Goal: Check status: Check status

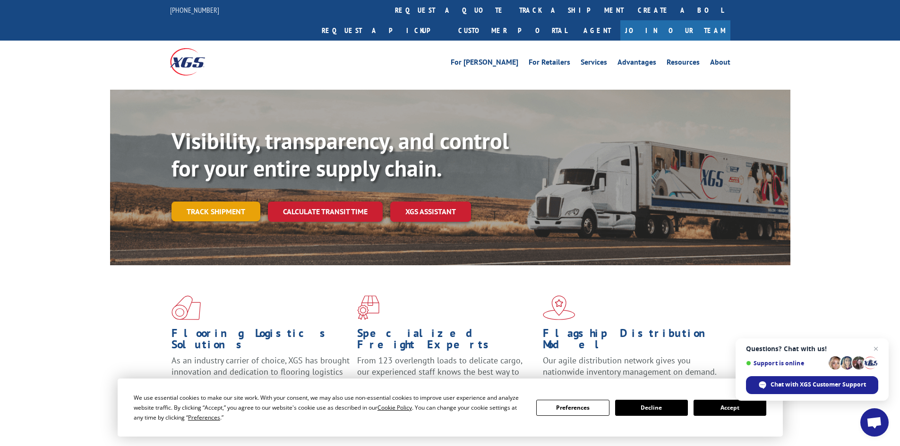
click at [243, 202] on link "Track shipment" at bounding box center [215, 212] width 89 height 20
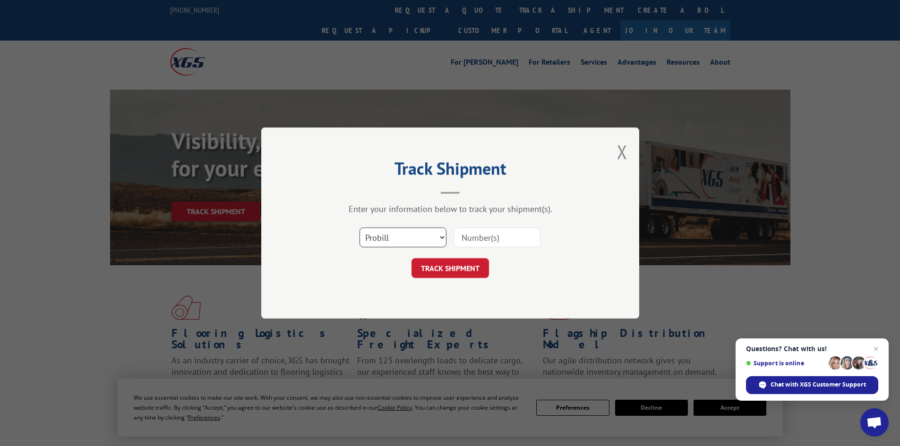
click at [415, 244] on select "Select category... Probill BOL PO" at bounding box center [403, 238] width 87 height 20
select select "po"
click at [360, 228] on select "Select category... Probill BOL PO" at bounding box center [403, 238] width 87 height 20
click at [471, 242] on input at bounding box center [497, 238] width 87 height 20
paste input "Andros Floor Design [STREET_ADDRESS]"
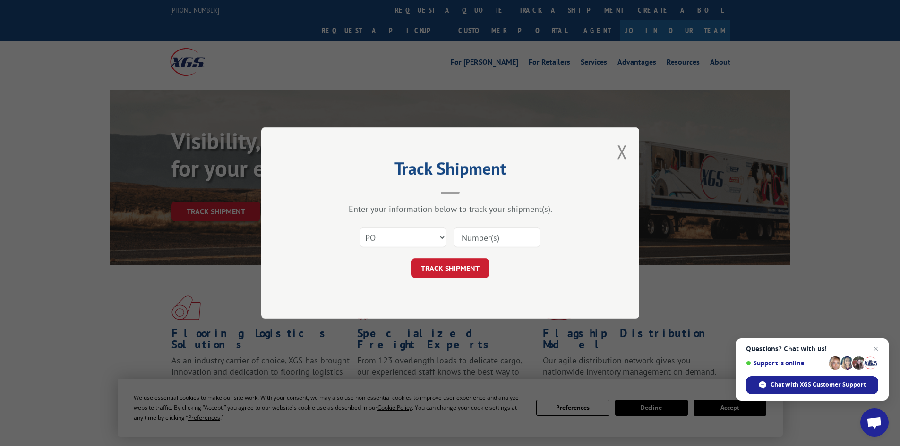
type input "Andros Floor Design [STREET_ADDRESS]"
click at [464, 239] on input at bounding box center [497, 238] width 87 height 20
paste input "CG500649"
type input "CG500649"
click at [459, 274] on button "TRACK SHIPMENT" at bounding box center [449, 268] width 77 height 20
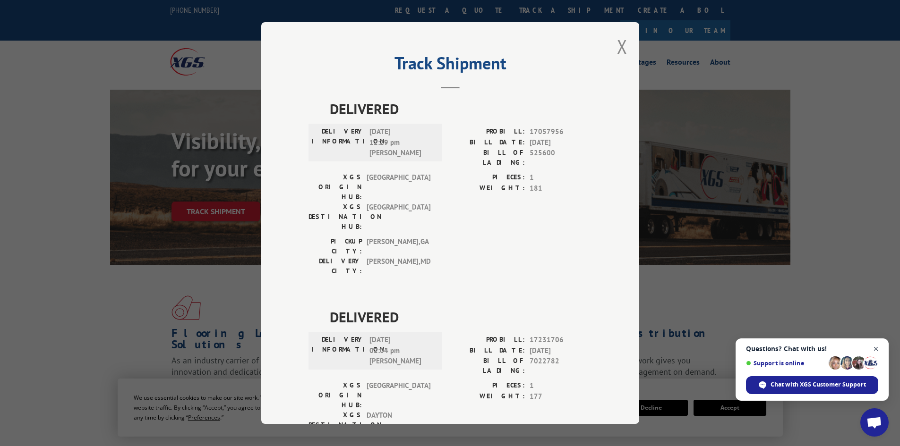
click at [878, 349] on span "Close chat" at bounding box center [876, 349] width 12 height 12
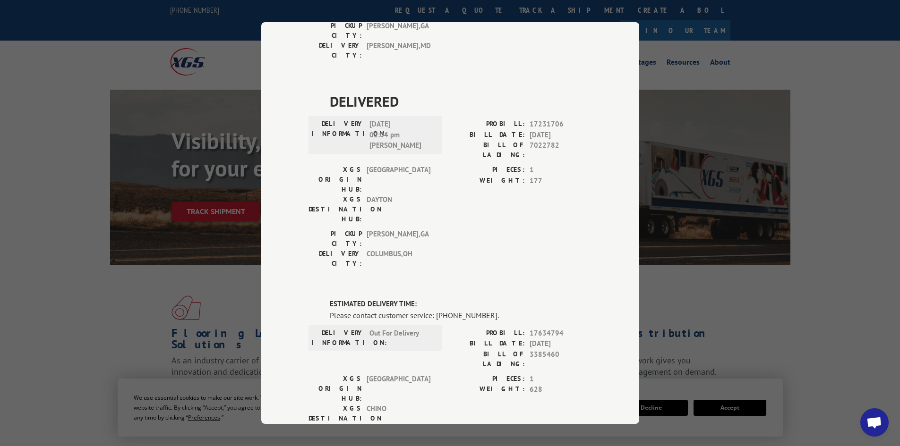
scroll to position [216, 0]
drag, startPoint x: 383, startPoint y: 272, endPoint x: 362, endPoint y: 261, distance: 23.2
click at [362, 374] on div "XGS ORIGIN HUB: TUNNEL HILL XGS DESTINATION HUB: CHINO" at bounding box center [372, 404] width 128 height 60
click at [407, 403] on span "CHINO" at bounding box center [399, 418] width 64 height 30
click at [25, 218] on div "Track Shipment DELIVERED DELIVERY INFORMATION: [DATE] 12:29 pm [PERSON_NAME] PR…" at bounding box center [450, 223] width 900 height 446
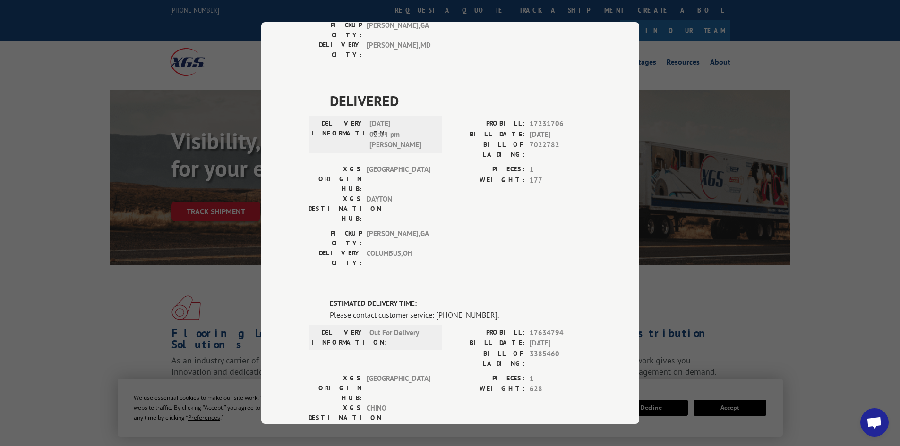
scroll to position [0, 0]
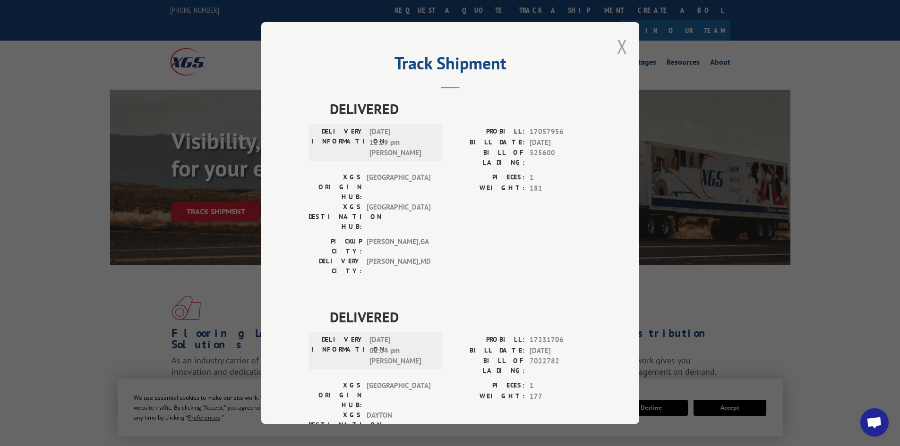
click at [617, 55] on button "Close modal" at bounding box center [622, 46] width 10 height 25
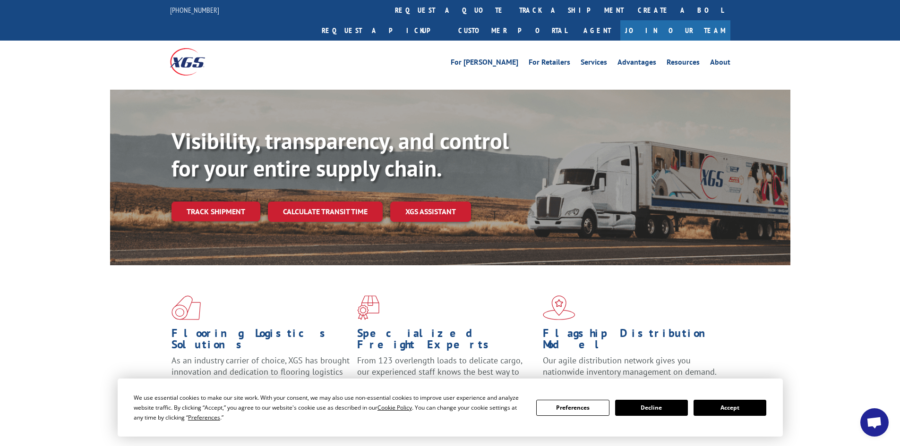
click at [750, 404] on button "Accept" at bounding box center [730, 408] width 73 height 16
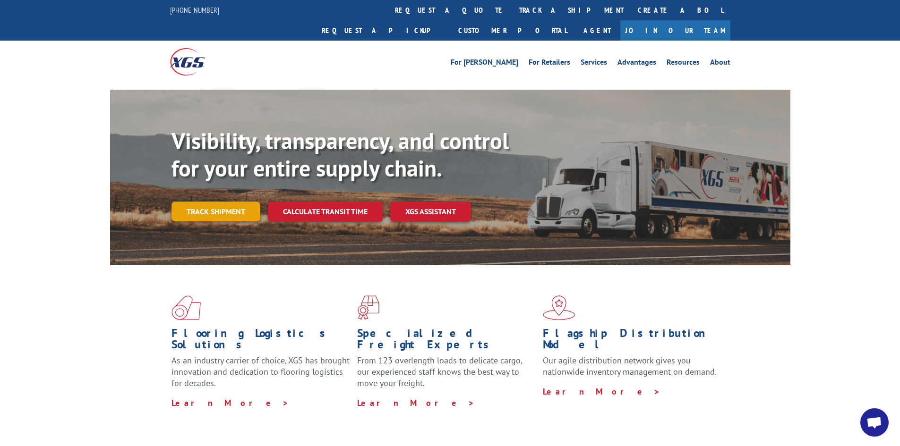
click at [214, 202] on link "Track shipment" at bounding box center [215, 212] width 89 height 20
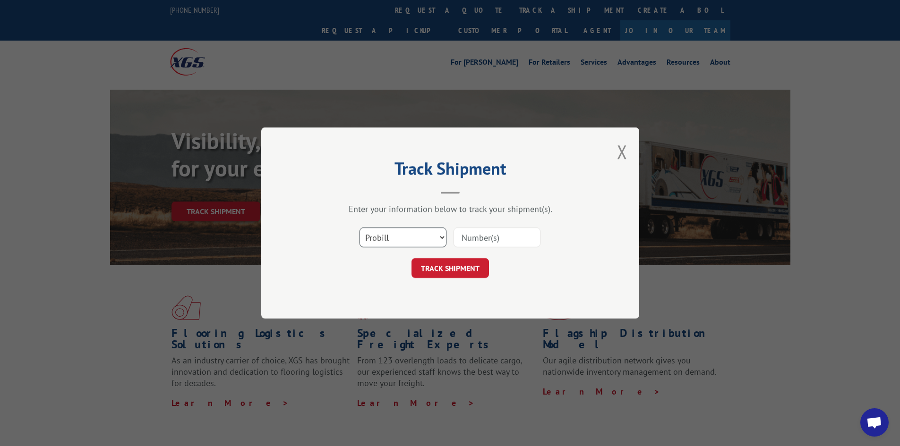
click at [436, 239] on select "Select category... Probill BOL PO" at bounding box center [403, 238] width 87 height 20
select select "po"
click at [360, 228] on select "Select category... Probill BOL PO" at bounding box center [403, 238] width 87 height 20
click at [475, 244] on input at bounding box center [497, 238] width 87 height 20
paste input "CG500649"
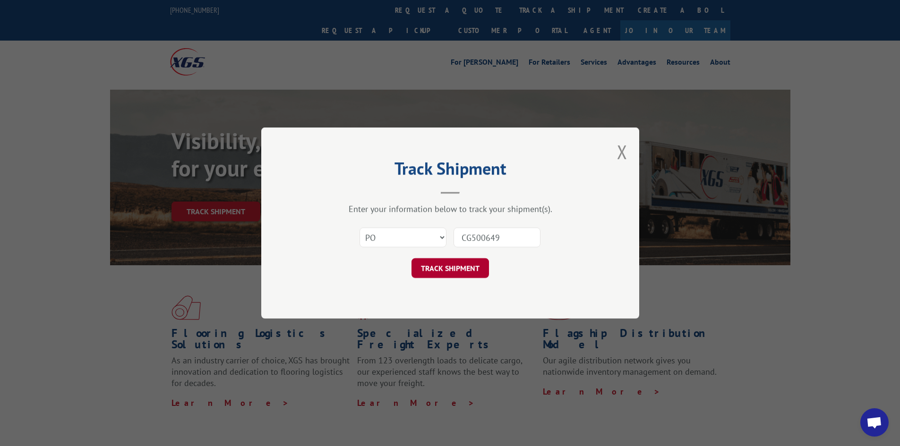
type input "CG500649"
click at [461, 275] on button "TRACK SHIPMENT" at bounding box center [449, 268] width 77 height 20
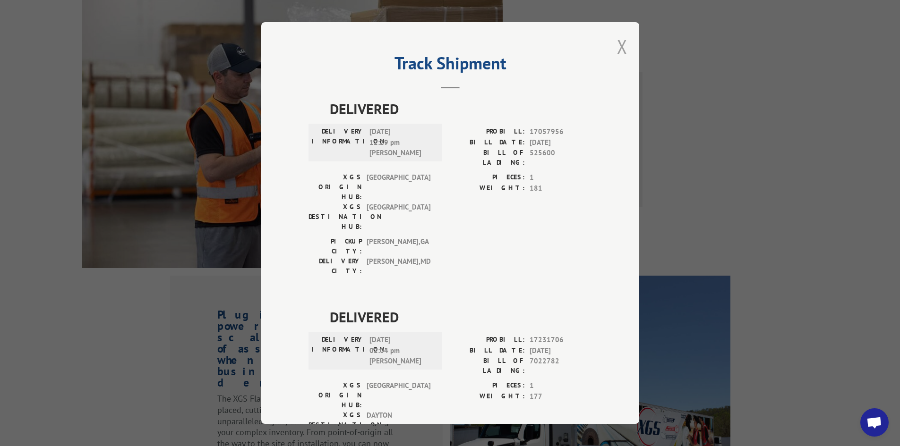
click at [619, 48] on button "Close modal" at bounding box center [622, 46] width 10 height 25
